Goal: Information Seeking & Learning: Learn about a topic

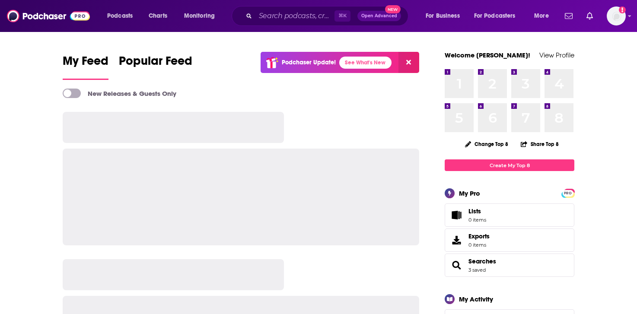
click at [304, 18] on input "Search podcasts, credits, & more..." at bounding box center [294, 16] width 79 height 14
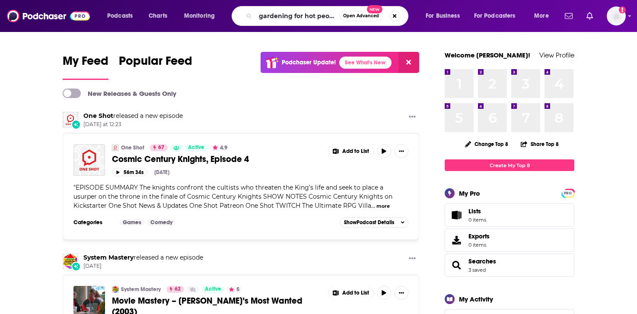
scroll to position [0, 3]
type input "gardening for hot people"
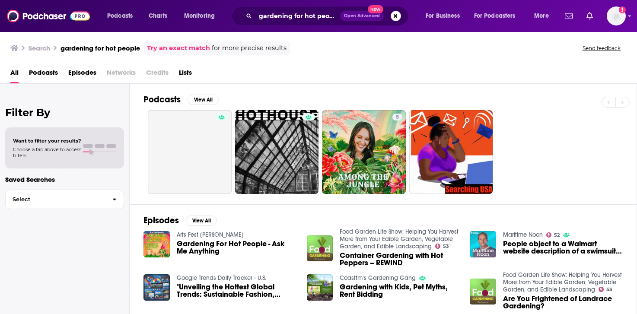
click at [196, 248] on span "Gardening For Hot People - Ask Me Anything" at bounding box center [237, 247] width 120 height 15
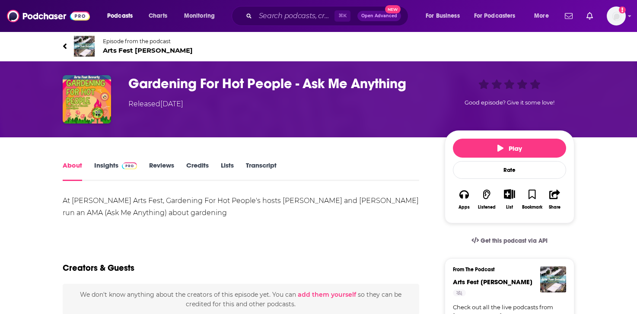
click at [99, 172] on link "Insights" at bounding box center [115, 171] width 43 height 20
